Goal: Browse casually: Explore the website without a specific task or goal

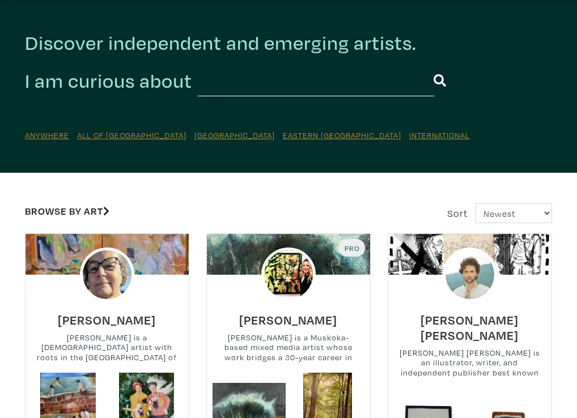
scroll to position [45, 0]
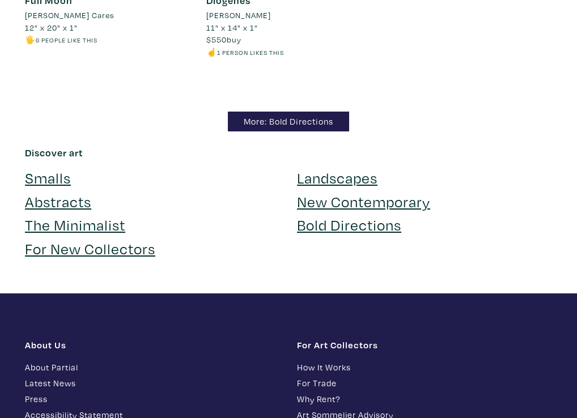
scroll to position [8859, 0]
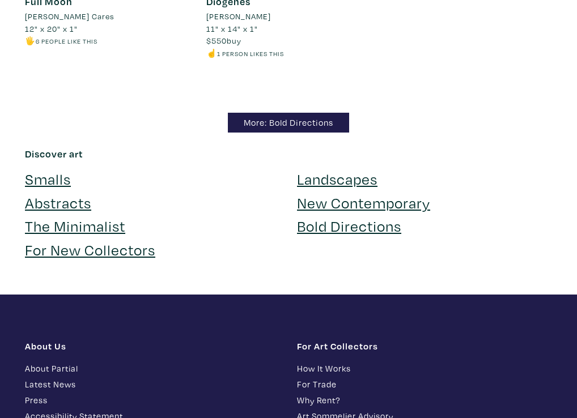
click at [333, 193] on link "New Contemporary" at bounding box center [363, 203] width 133 height 20
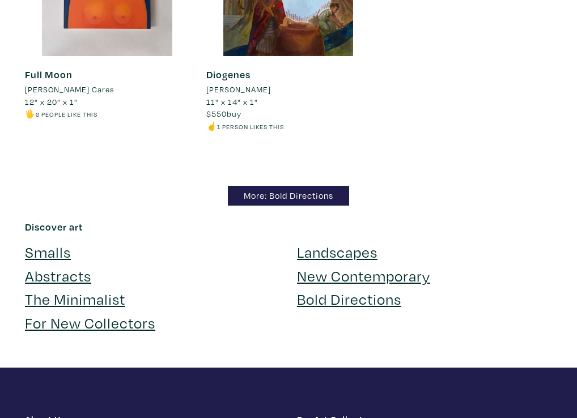
scroll to position [8788, 0]
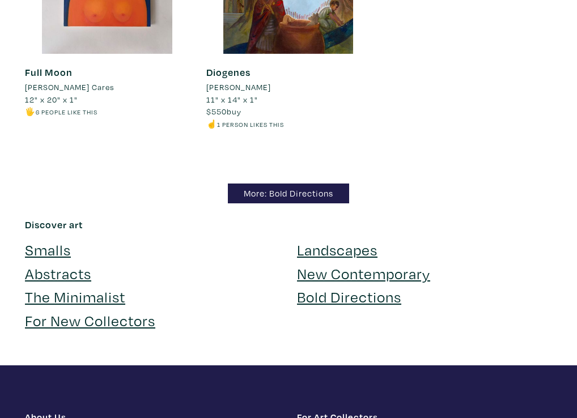
click at [43, 240] on link "Smalls" at bounding box center [48, 250] width 46 height 20
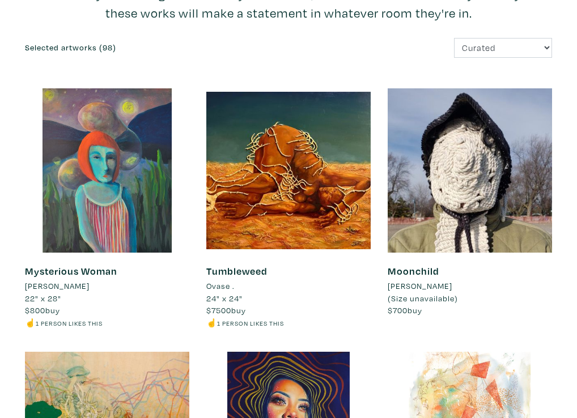
scroll to position [0, 0]
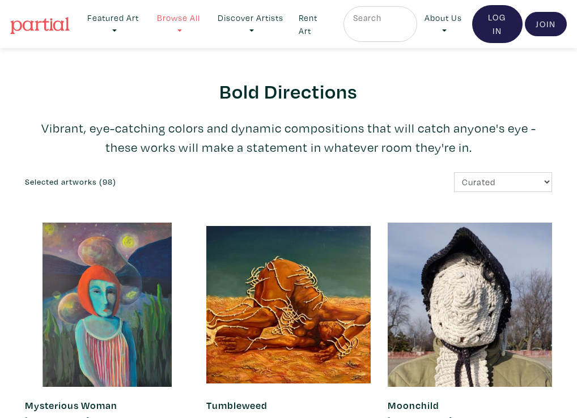
click at [190, 15] on link "Browse All" at bounding box center [178, 24] width 58 height 36
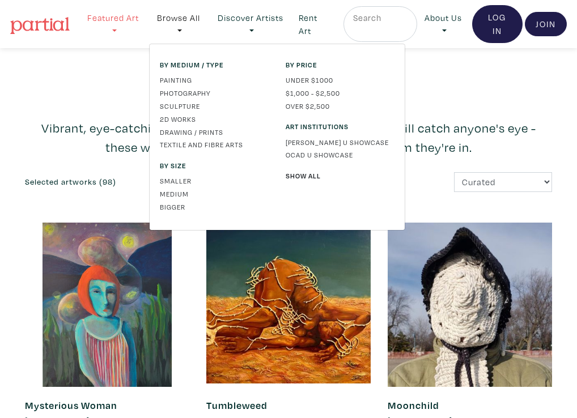
click at [143, 41] on link "Featured Art" at bounding box center [113, 24] width 67 height 36
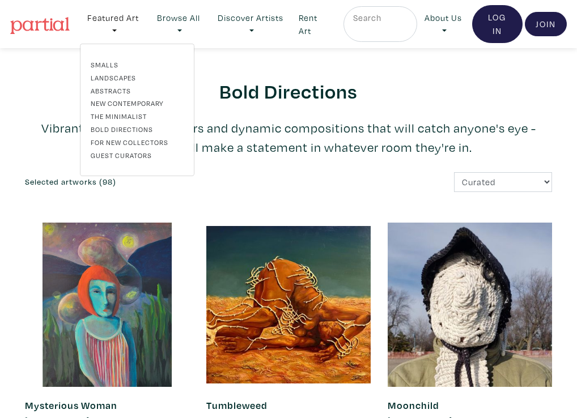
click at [66, 84] on h2 "Bold Directions" at bounding box center [288, 91] width 527 height 24
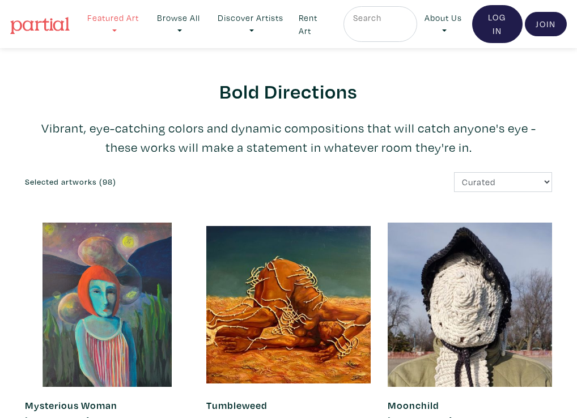
click at [118, 20] on link "Featured Art" at bounding box center [113, 24] width 67 height 36
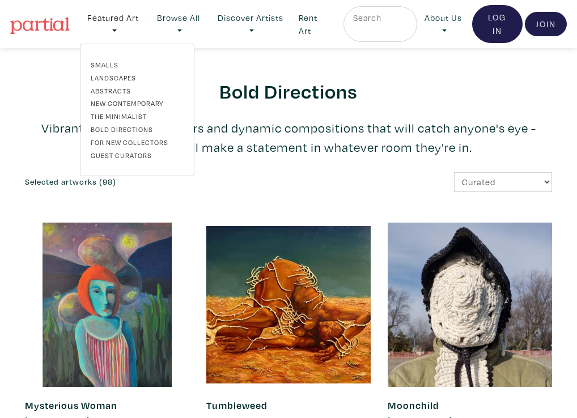
click at [102, 151] on link "Guest Curators" at bounding box center [137, 155] width 93 height 10
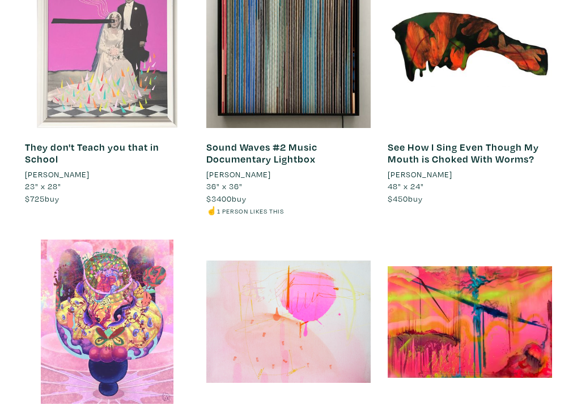
scroll to position [8725, 0]
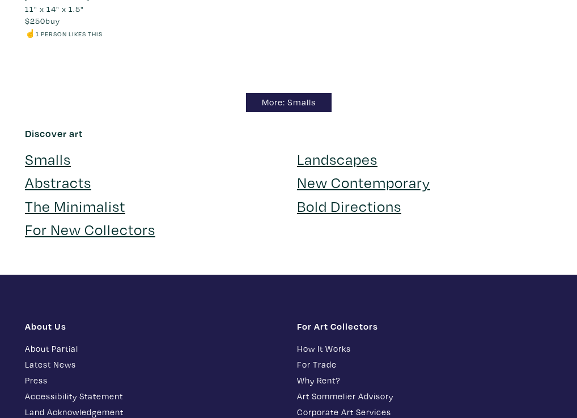
scroll to position [9177, 0]
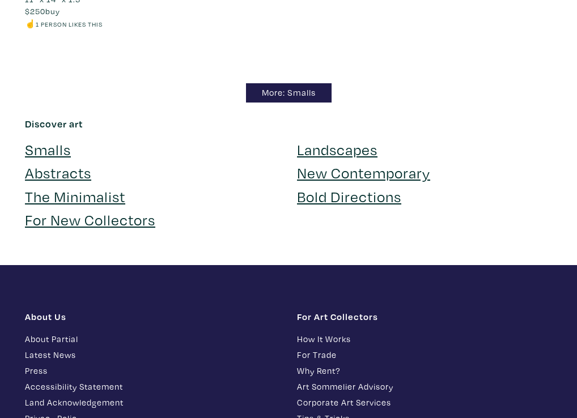
click at [76, 210] on link "For New Collectors" at bounding box center [90, 220] width 130 height 20
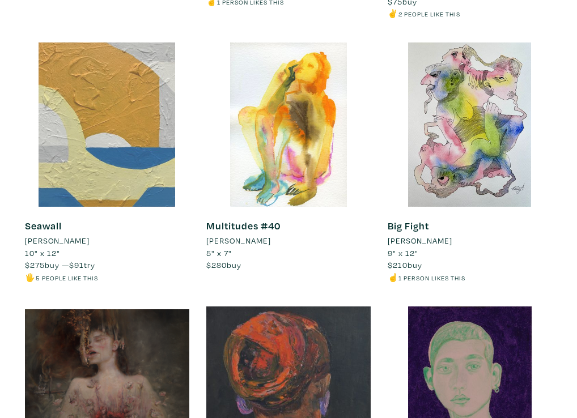
scroll to position [4925, 0]
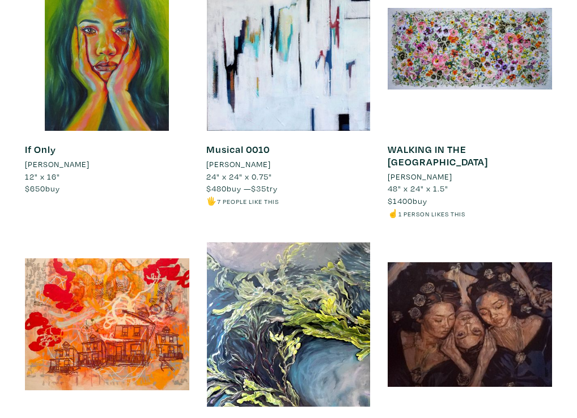
scroll to position [6943, 0]
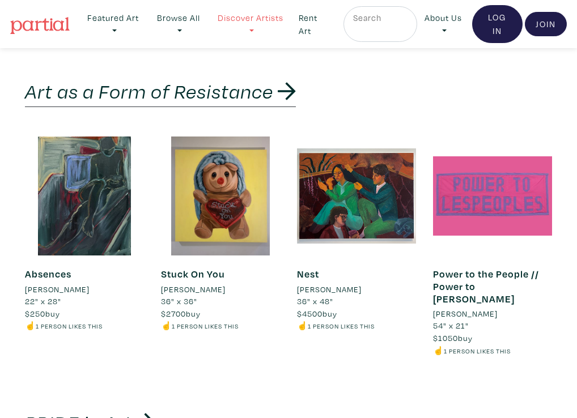
click at [250, 22] on link "Discover Artists" at bounding box center [250, 24] width 80 height 36
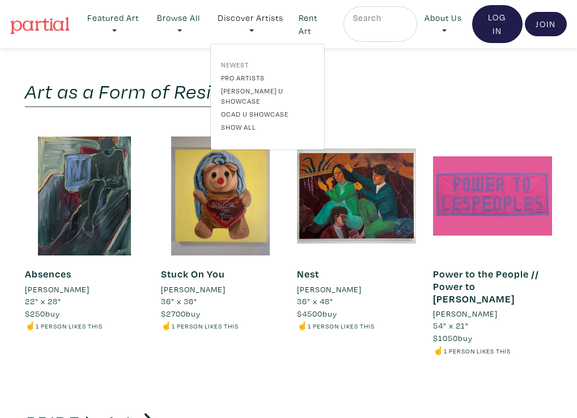
click at [234, 60] on link "Newest" at bounding box center [267, 65] width 93 height 10
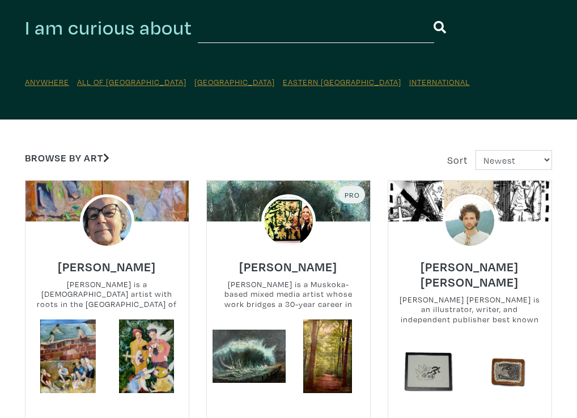
scroll to position [115, 0]
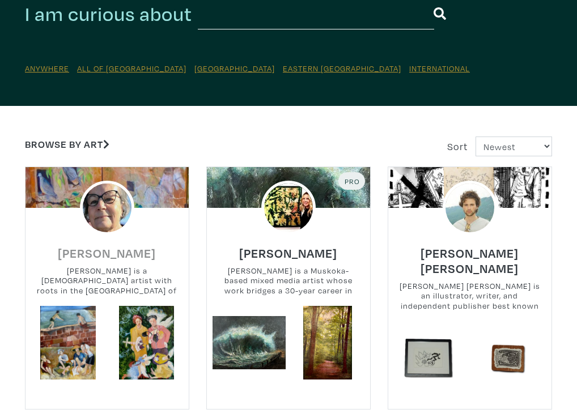
click at [101, 250] on h6 "Antoinette Hérivel" at bounding box center [107, 252] width 98 height 15
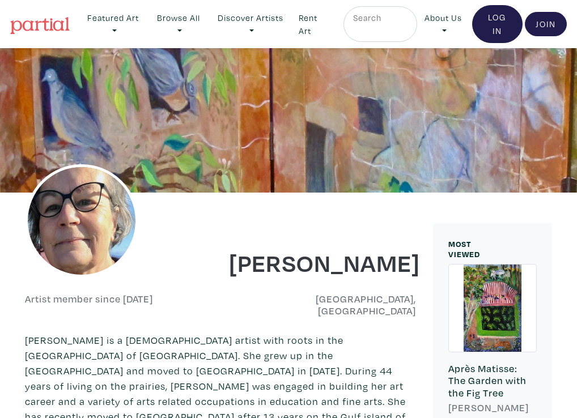
click at [101, 250] on img at bounding box center [81, 220] width 113 height 113
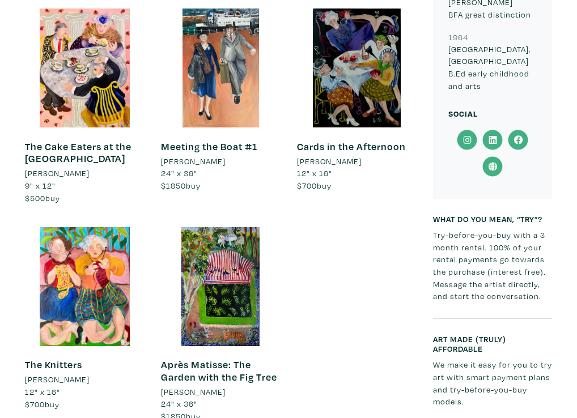
scroll to position [1530, 0]
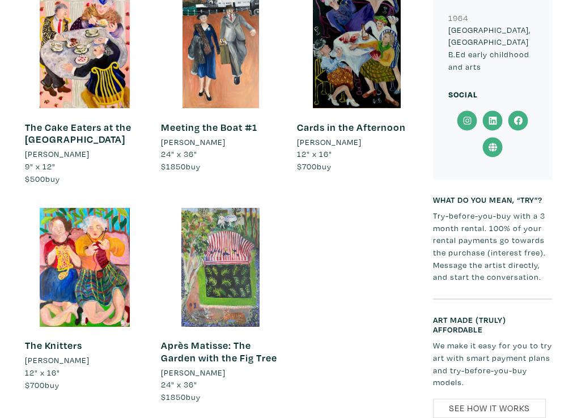
click at [203, 226] on div at bounding box center [220, 267] width 119 height 119
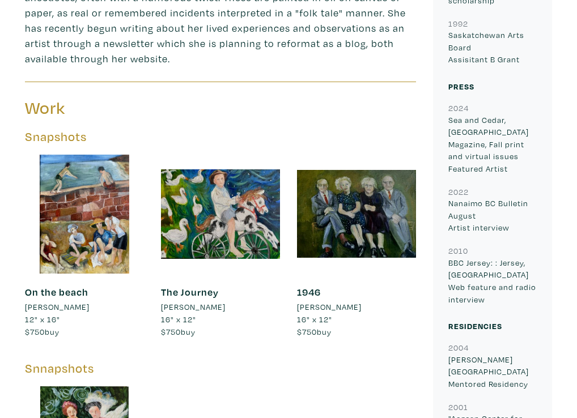
scroll to position [867, 0]
